Goal: Task Accomplishment & Management: Use online tool/utility

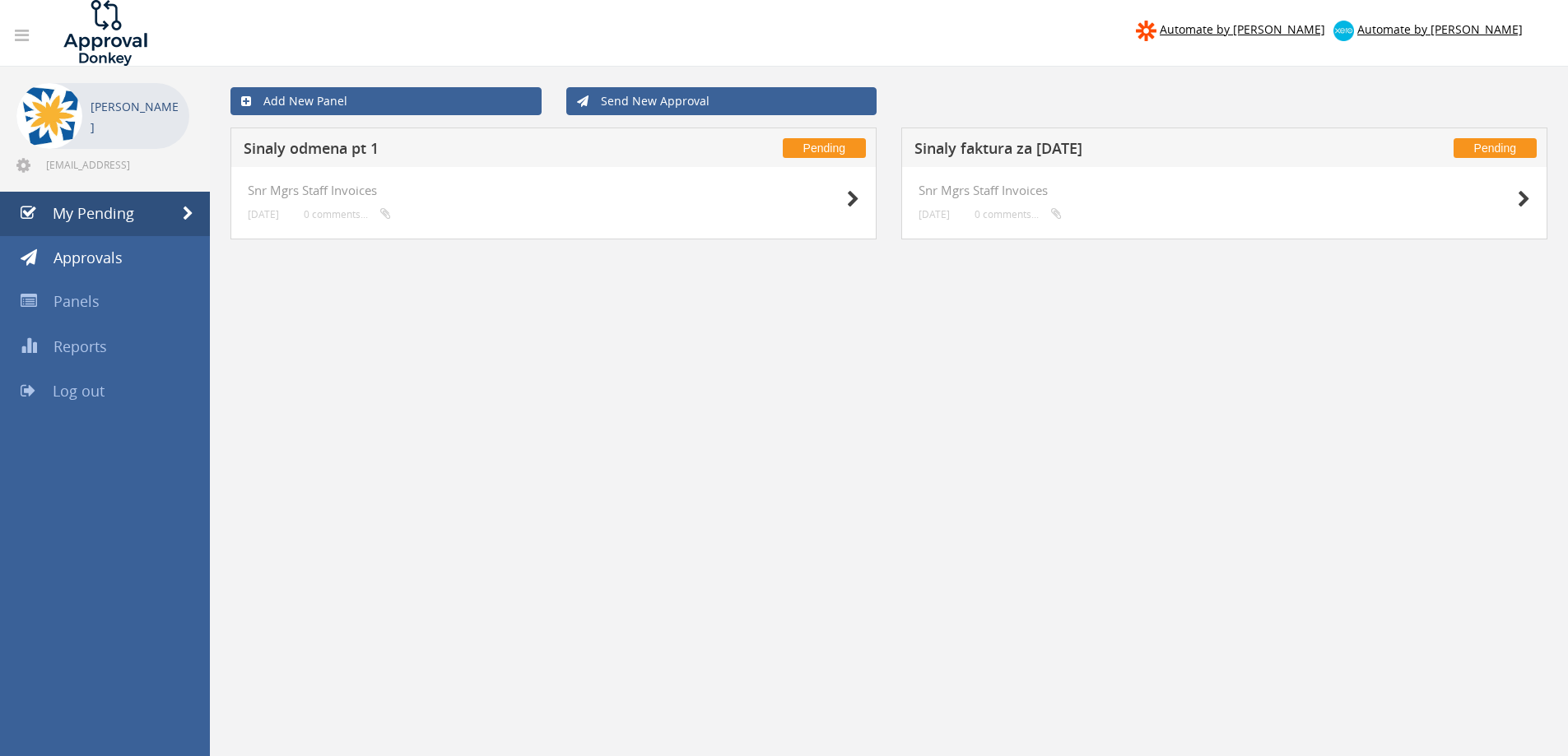
scroll to position [66, 0]
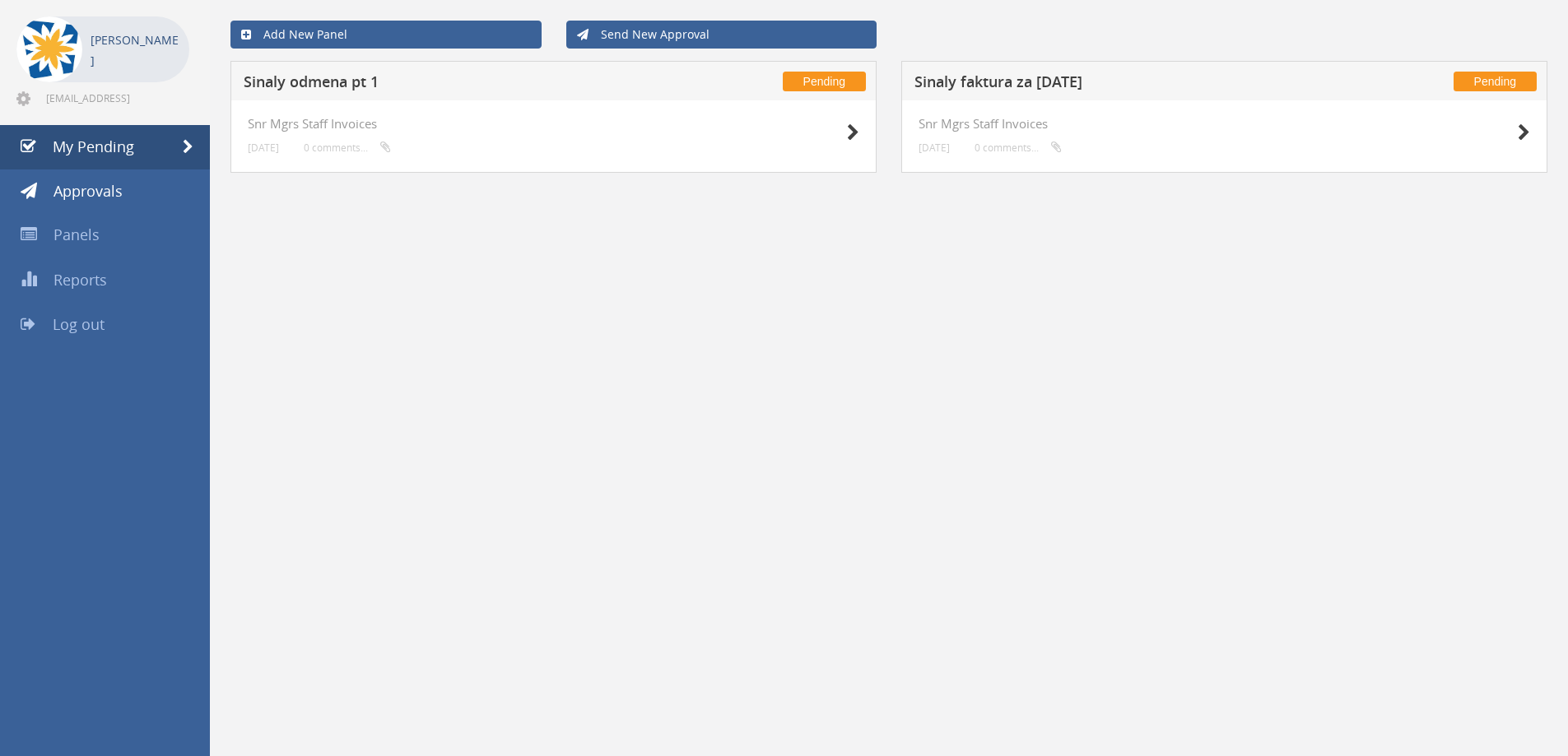
click at [288, 85] on h5 "Sinaly odmena pt 1" at bounding box center [461, 84] width 434 height 21
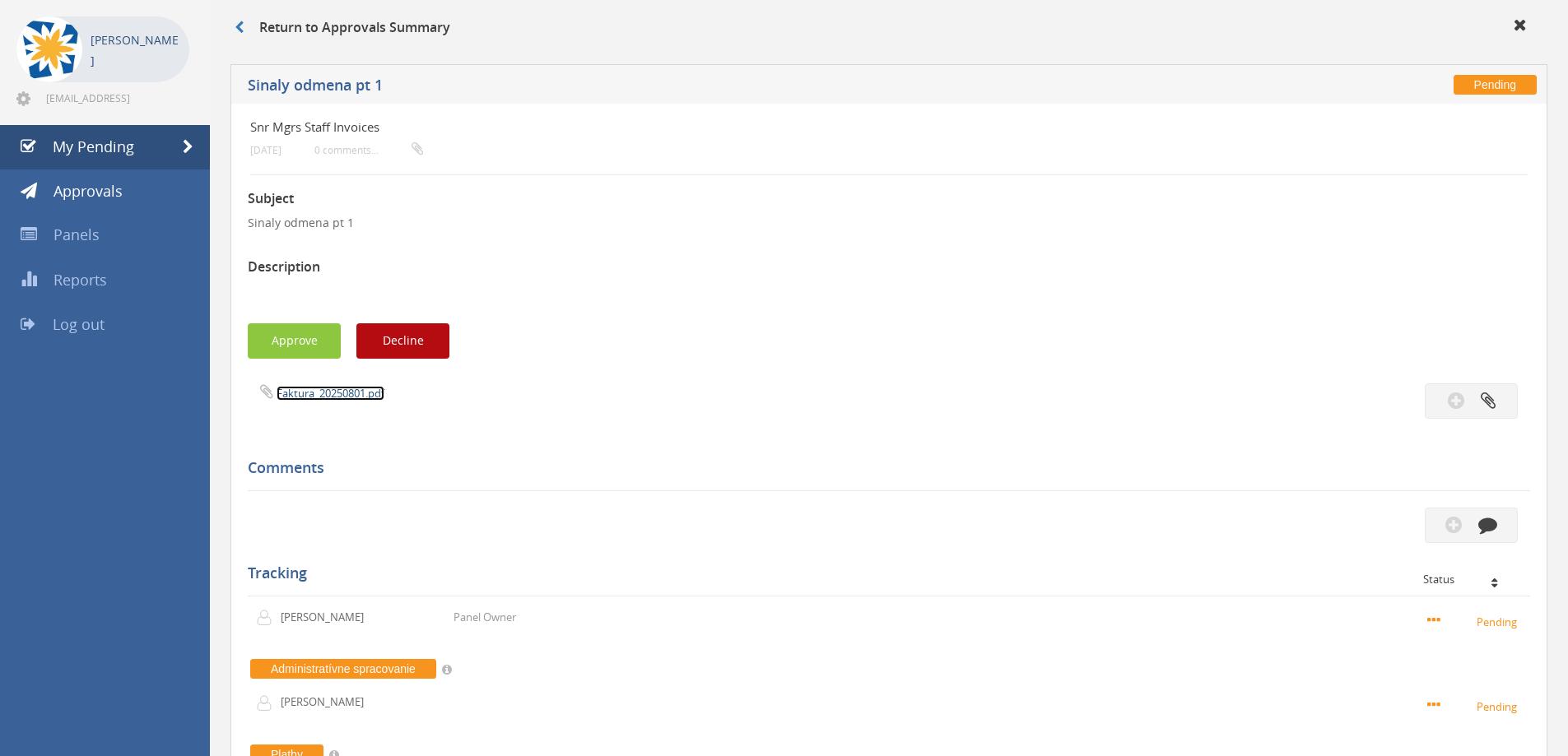
click at [309, 400] on link "Faktura_20250801.pdf" at bounding box center [331, 393] width 108 height 15
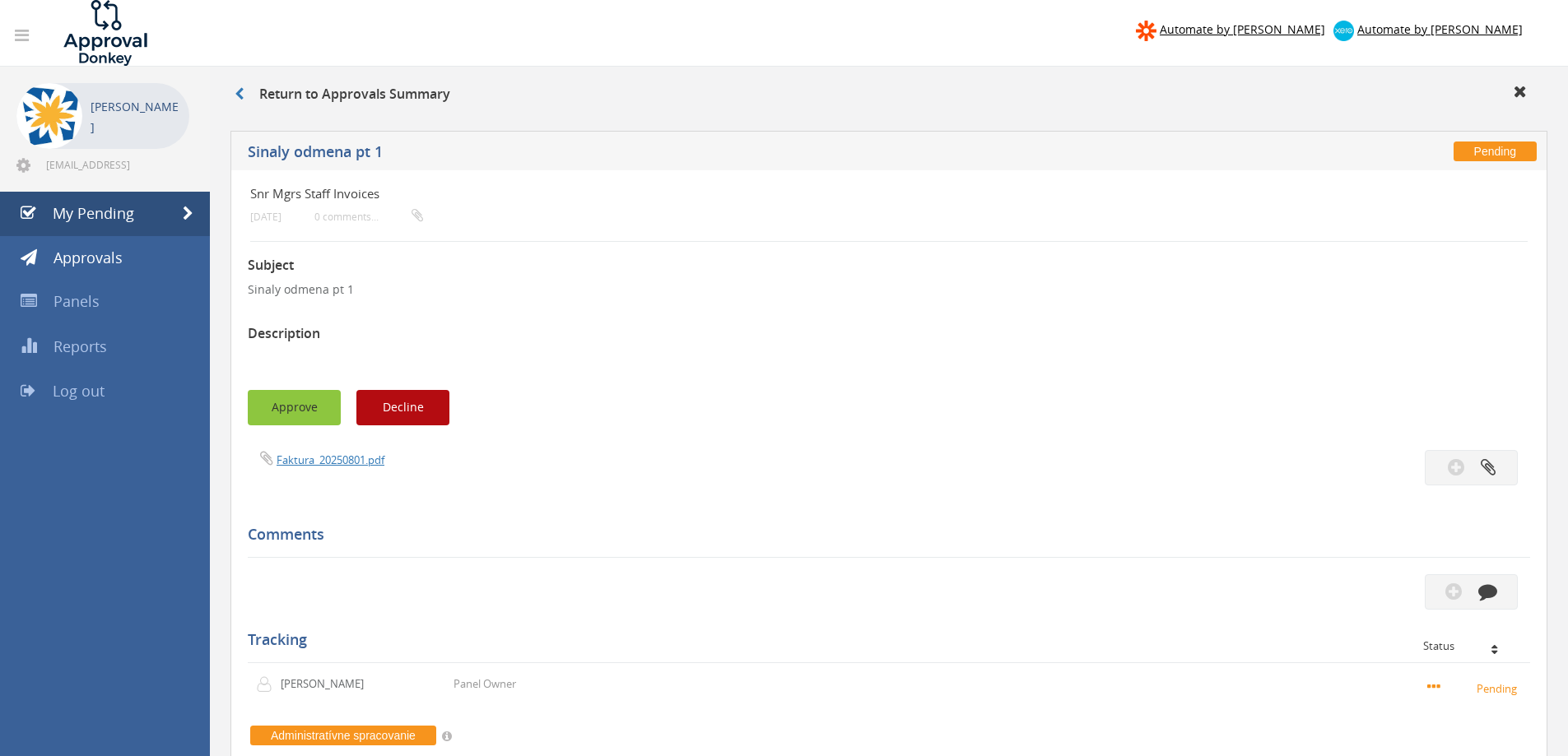
click at [274, 409] on button "Approve" at bounding box center [295, 408] width 93 height 36
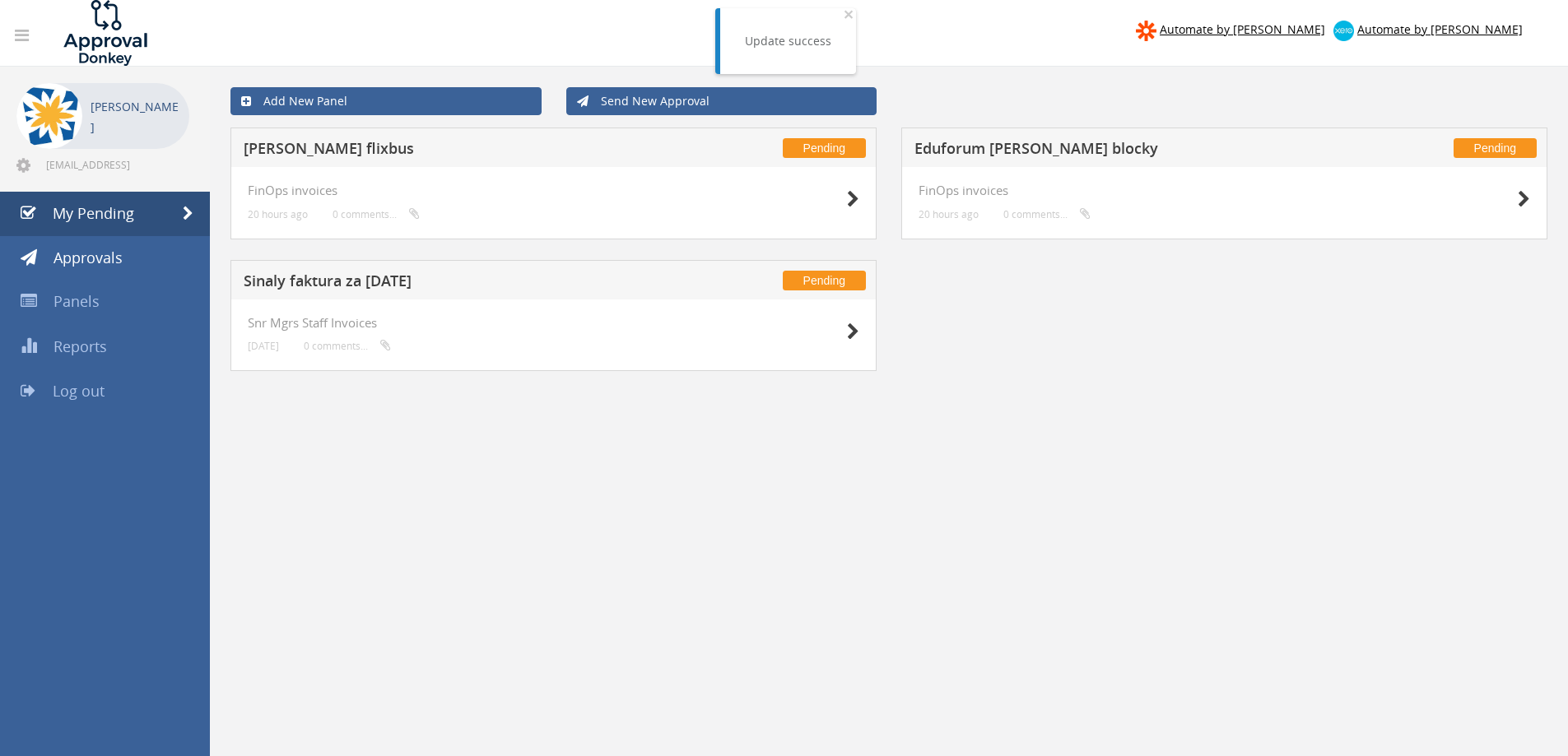
click at [319, 289] on h5 "Sinaly faktura za [DATE]" at bounding box center [461, 283] width 434 height 21
